Goal: Task Accomplishment & Management: Manage account settings

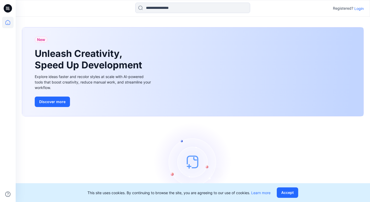
click at [244, 9] on p "Login" at bounding box center [358, 8] width 9 height 5
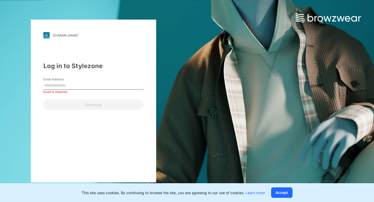
click at [49, 85] on input "Email Address" at bounding box center [93, 86] width 100 height 8
paste input "**********"
type input "**********"
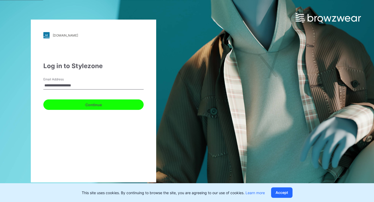
click at [92, 103] on button "Continue" at bounding box center [93, 104] width 100 height 10
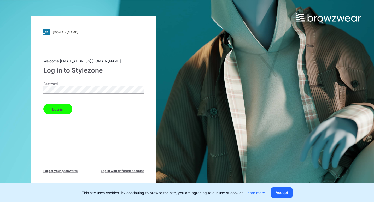
click at [112, 133] on div "Welcome wmt3d@makalot.com.tw Log in to Stylezone Password Log in Forget your pa…" at bounding box center [93, 115] width 100 height 115
click at [61, 109] on button "Log in" at bounding box center [57, 109] width 29 height 10
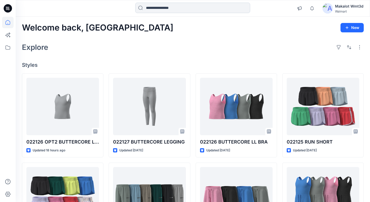
click at [165, 9] on input at bounding box center [192, 8] width 115 height 10
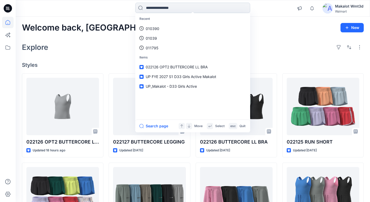
paste input "**********"
type input "**********"
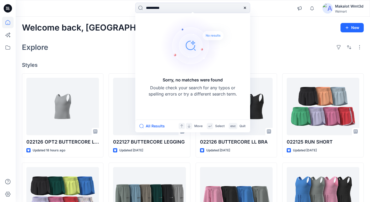
click at [182, 80] on h5 "Sorry, no matches were found" at bounding box center [193, 80] width 60 height 6
click at [196, 54] on img at bounding box center [196, 45] width 73 height 63
click at [244, 27] on div "Welcome back, Makalot New" at bounding box center [193, 28] width 342 height 10
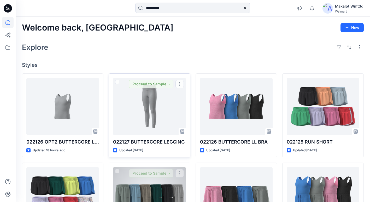
scroll to position [78, 0]
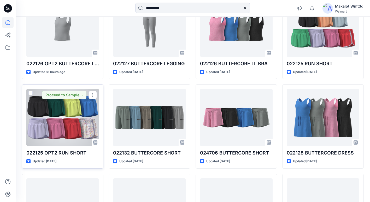
click at [65, 118] on div at bounding box center [62, 117] width 73 height 57
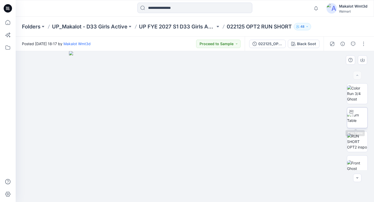
click at [244, 119] on img at bounding box center [357, 117] width 20 height 11
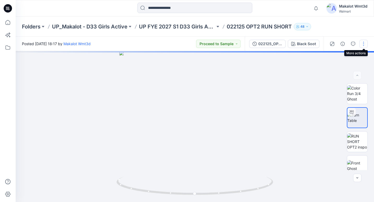
click at [244, 45] on button "button" at bounding box center [363, 44] width 8 height 8
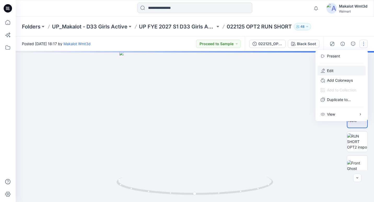
click at [244, 70] on p "Edit" at bounding box center [330, 70] width 7 height 5
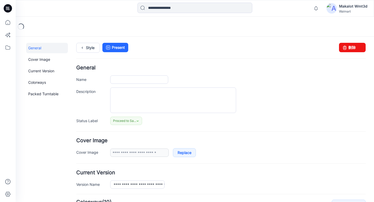
type input "**********"
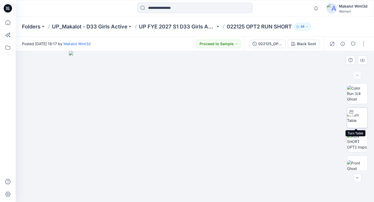
click at [357, 117] on img at bounding box center [357, 117] width 20 height 11
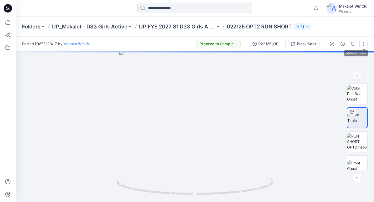
click at [363, 45] on button "button" at bounding box center [363, 44] width 8 height 8
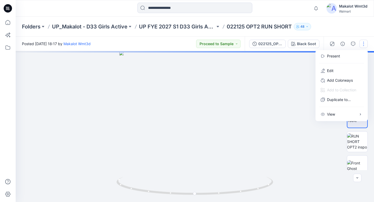
click at [296, 85] on div at bounding box center [195, 126] width 358 height 151
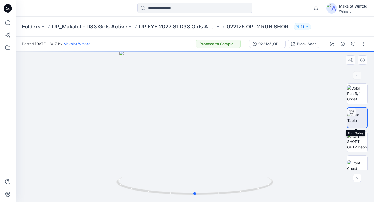
drag, startPoint x: 355, startPoint y: 116, endPoint x: 315, endPoint y: 118, distance: 40.7
click at [311, 121] on div at bounding box center [195, 126] width 358 height 151
click at [362, 45] on button "button" at bounding box center [363, 44] width 8 height 8
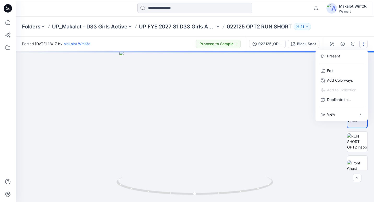
click at [288, 130] on div at bounding box center [195, 126] width 358 height 151
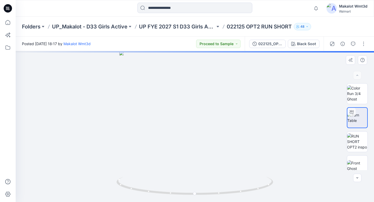
drag, startPoint x: 195, startPoint y: 125, endPoint x: 359, endPoint y: 116, distance: 163.9
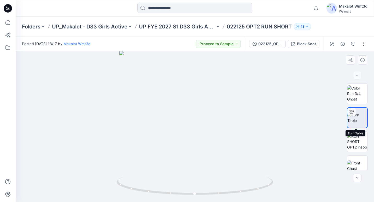
drag, startPoint x: 357, startPoint y: 116, endPoint x: 212, endPoint y: 124, distance: 145.6
drag, startPoint x: 207, startPoint y: 135, endPoint x: 215, endPoint y: 77, distance: 58.4
click at [215, 77] on img at bounding box center [202, 41] width 376 height 321
click at [357, 117] on img at bounding box center [357, 117] width 20 height 11
drag, startPoint x: 187, startPoint y: 131, endPoint x: 173, endPoint y: 128, distance: 14.8
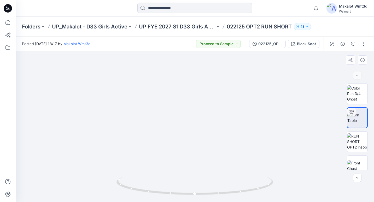
click at [173, 128] on img at bounding box center [195, 97] width 226 height 210
drag, startPoint x: 195, startPoint y: 195, endPoint x: 248, endPoint y: 194, distance: 53.8
click at [248, 194] on icon at bounding box center [195, 187] width 158 height 20
drag, startPoint x: 213, startPoint y: 92, endPoint x: 215, endPoint y: 117, distance: 24.3
click at [215, 117] on img at bounding box center [196, 19] width 451 height 366
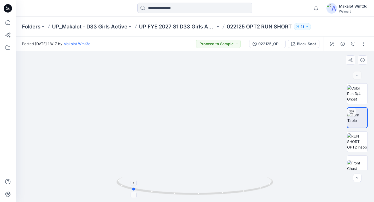
drag, startPoint x: 201, startPoint y: 196, endPoint x: 241, endPoint y: 194, distance: 39.7
click at [241, 194] on icon at bounding box center [195, 187] width 158 height 20
